Goal: Manage account settings

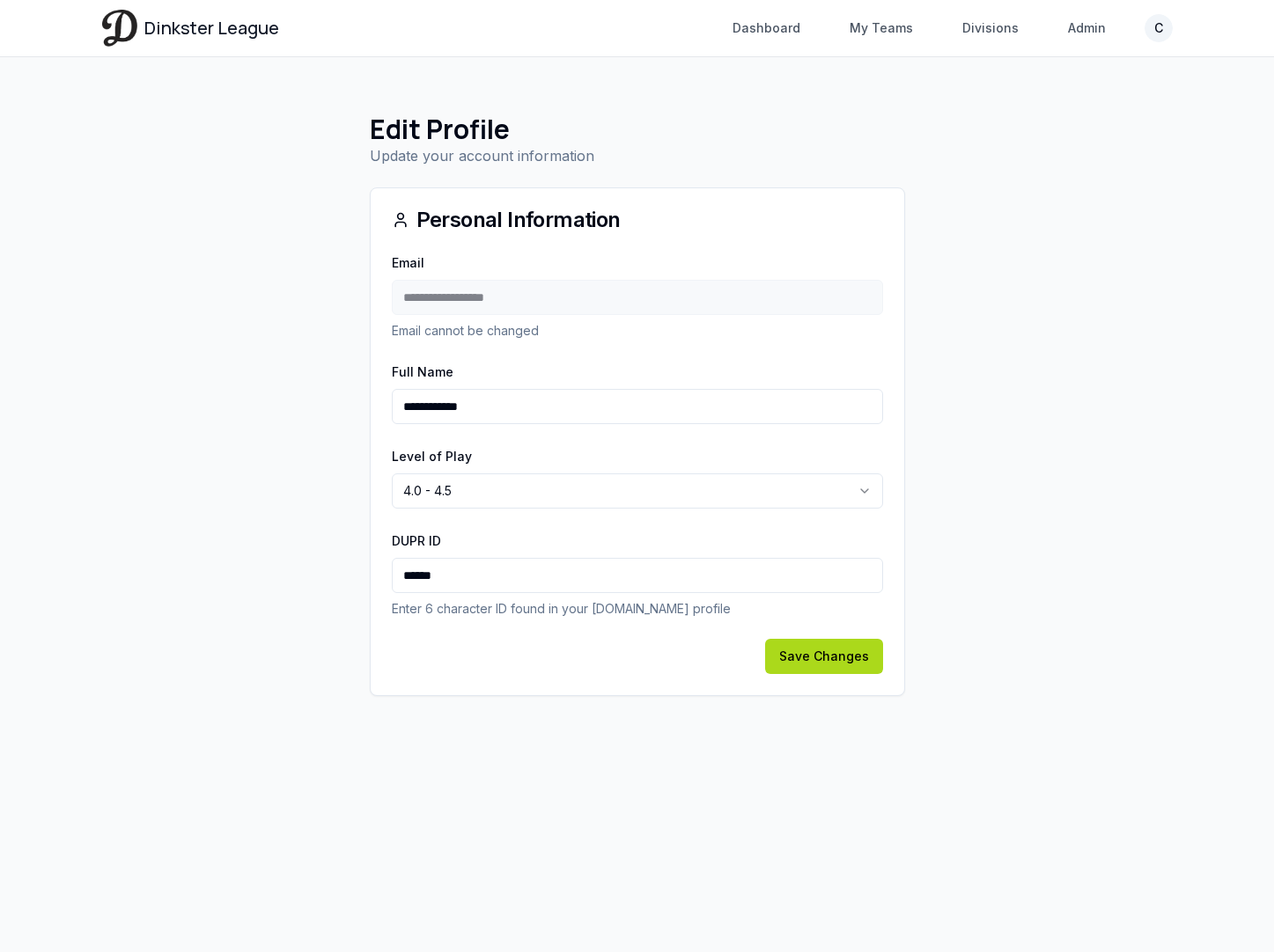
click at [218, 304] on main "**********" at bounding box center [637, 405] width 1127 height 695
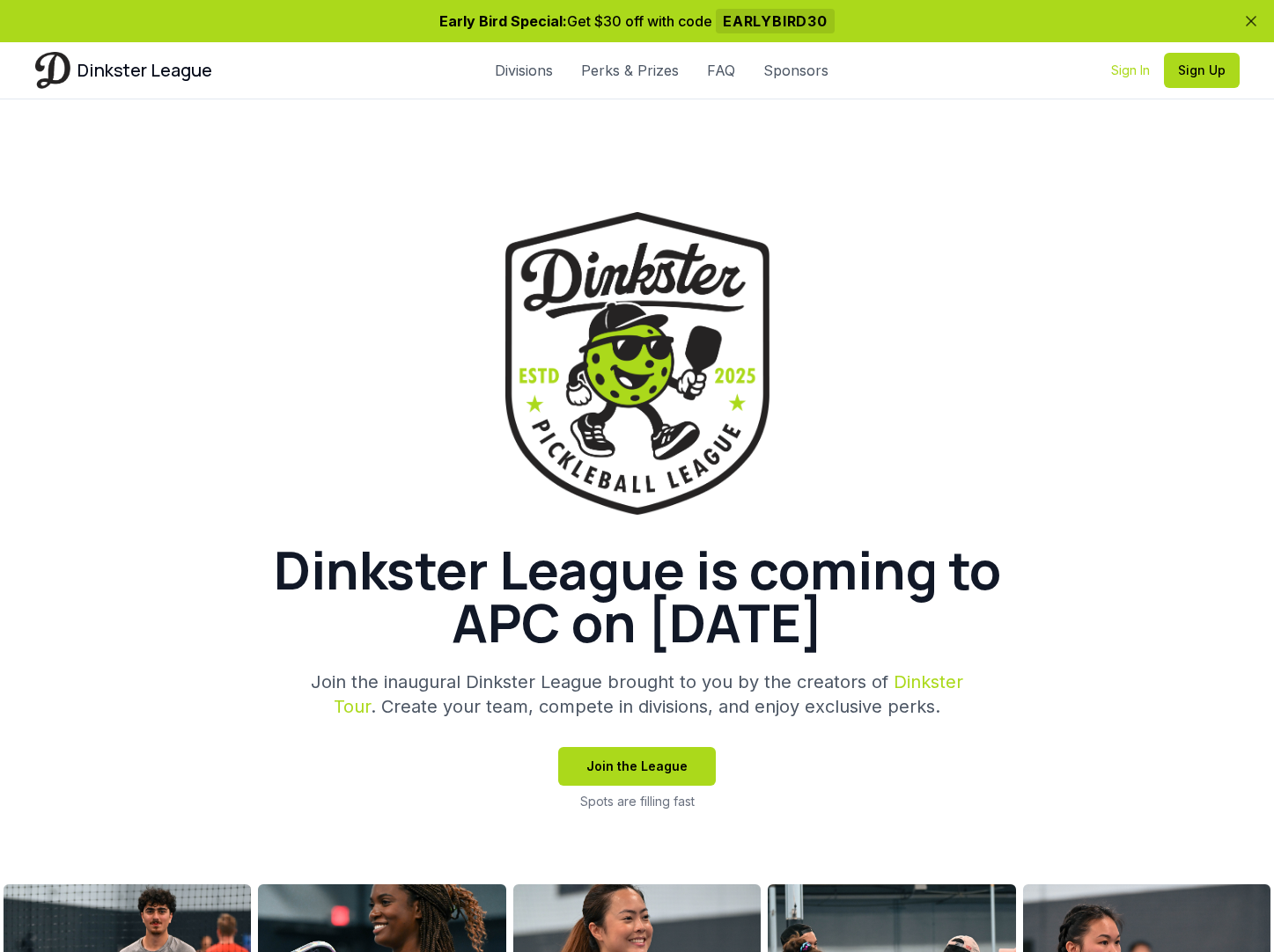
click at [1122, 75] on link "Sign In" at bounding box center [1130, 71] width 39 height 18
click at [1122, 74] on link "Sign In" at bounding box center [1130, 71] width 39 height 18
